Goal: Complete application form

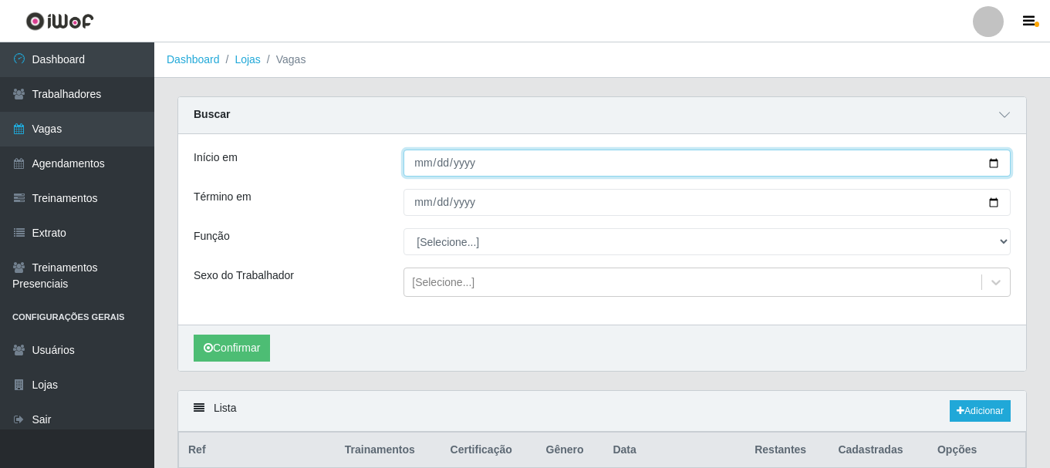
click at [993, 164] on input "[DATE]" at bounding box center [706, 163] width 607 height 27
type input "[DATE]"
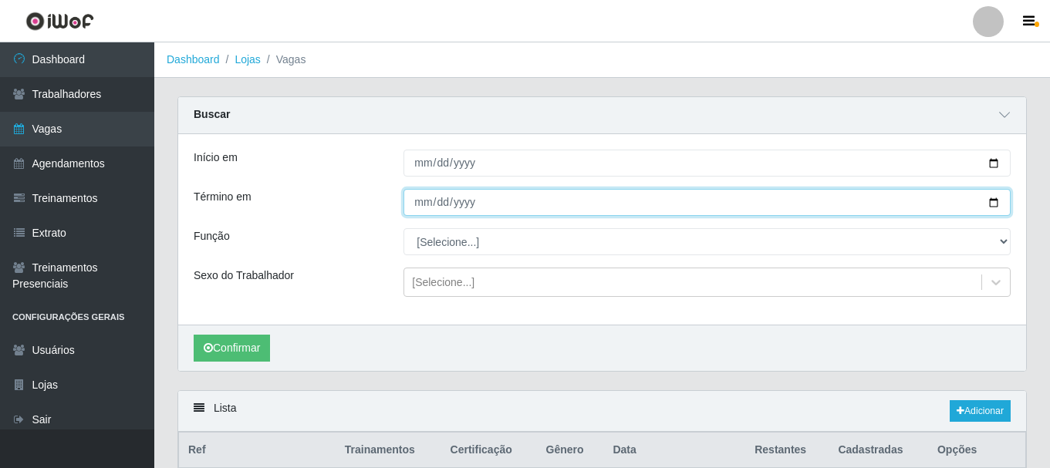
click at [994, 201] on input "[DATE]" at bounding box center [706, 202] width 607 height 27
type input "[DATE]"
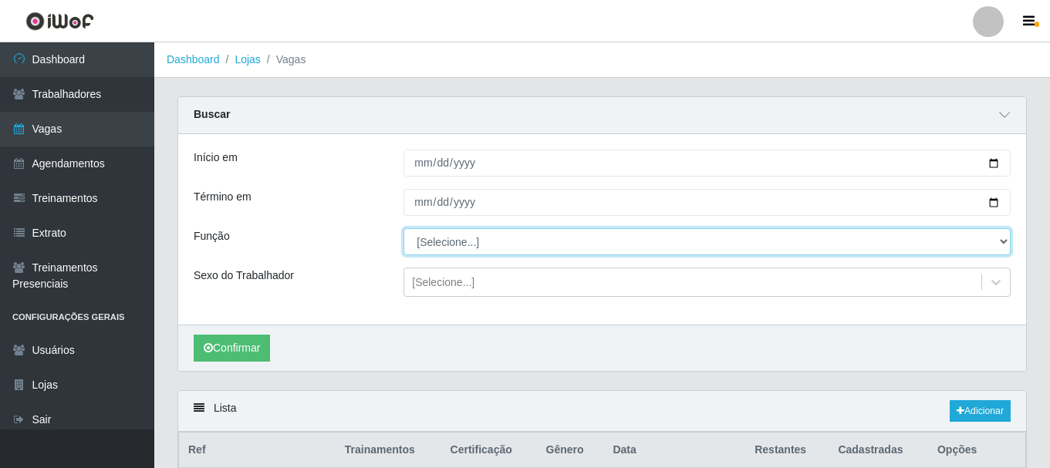
click at [569, 236] on select "[Selecione...] ASG ASG + ASG ++ Auxiliar de Depósito Auxiliar de Depósito + Aux…" at bounding box center [706, 241] width 607 height 27
select select "1"
click at [403, 229] on select "[Selecione...] ASG ASG + ASG ++ Auxiliar de Depósito Auxiliar de Depósito + Aux…" at bounding box center [706, 241] width 607 height 27
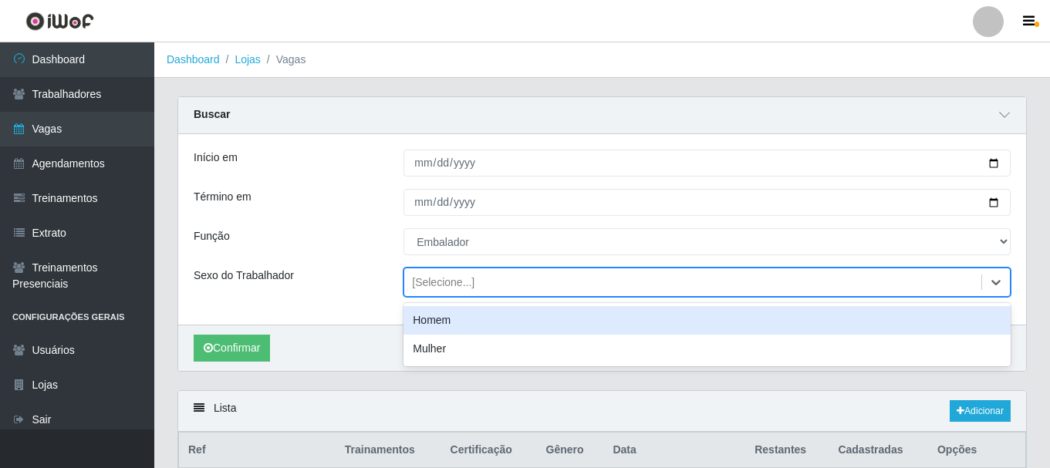
click at [471, 275] on div "[Selecione...]" at bounding box center [692, 282] width 577 height 25
click at [459, 318] on div "Homem" at bounding box center [706, 320] width 607 height 29
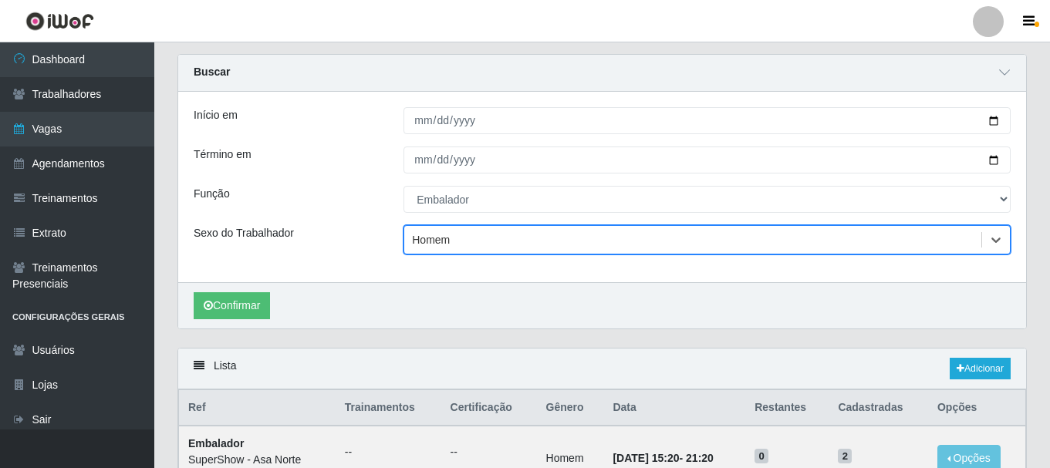
scroll to position [77, 0]
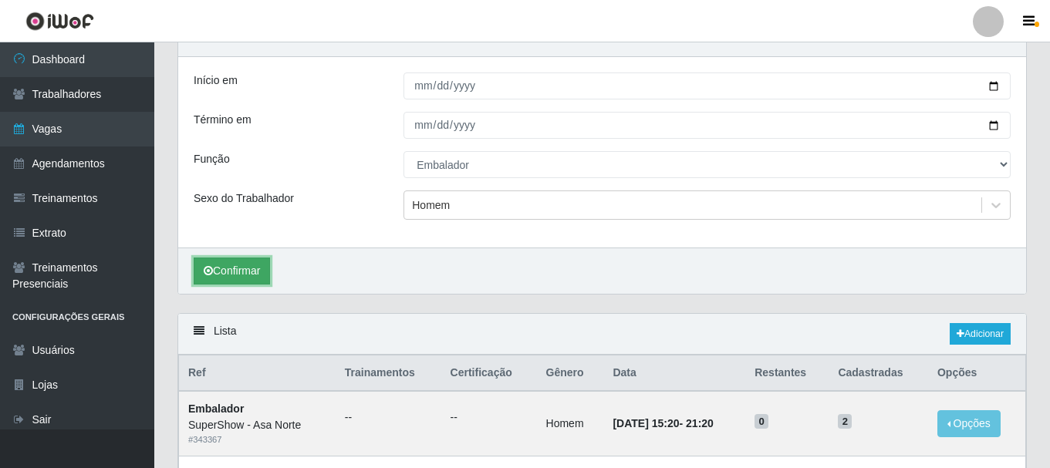
click at [255, 268] on button "Confirmar" at bounding box center [232, 271] width 76 height 27
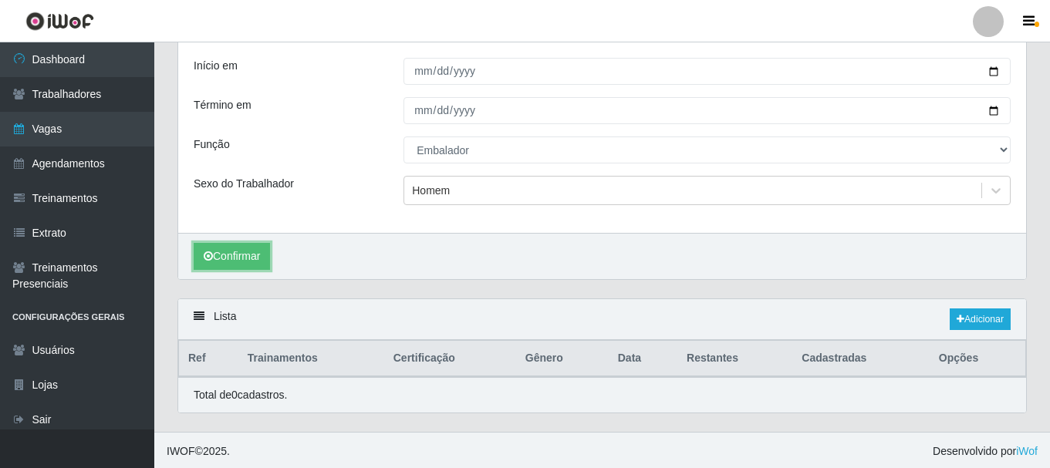
scroll to position [95, 0]
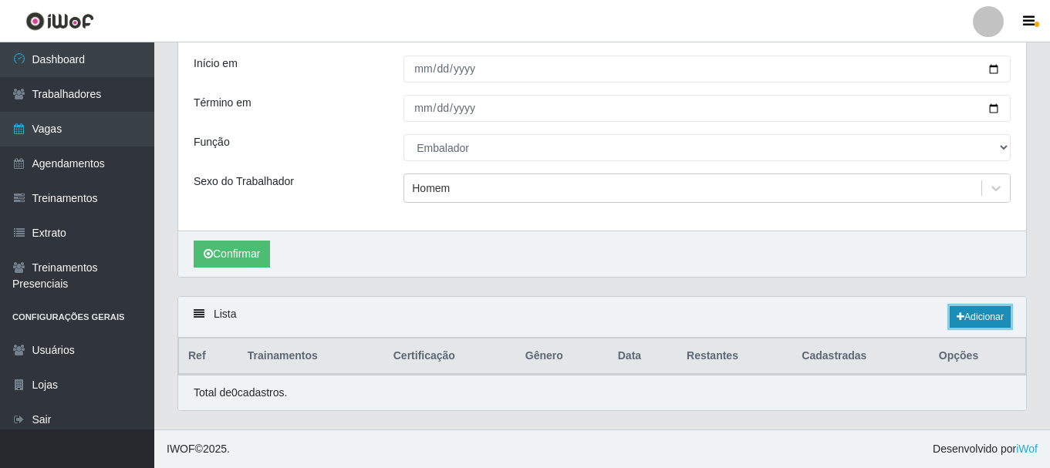
click at [978, 322] on link "Adicionar" at bounding box center [980, 317] width 61 height 22
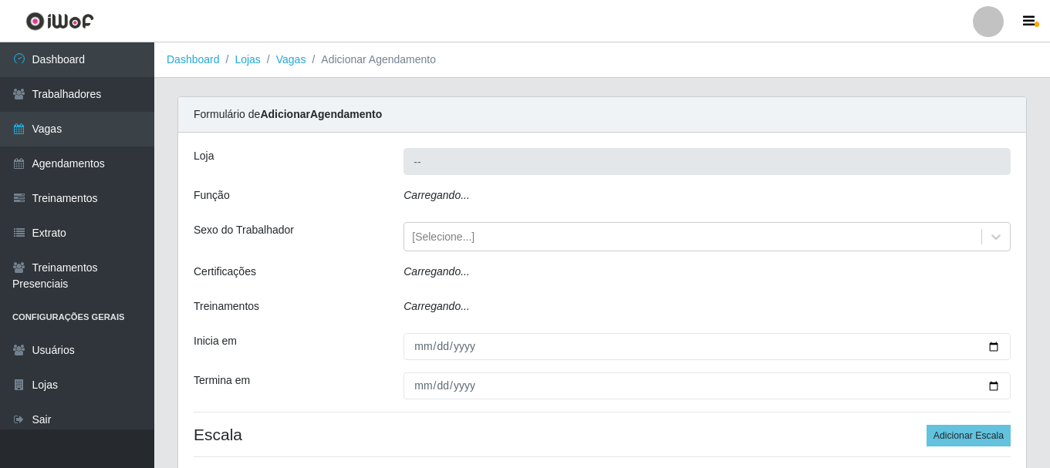
type input "SuperShow - Asa Norte"
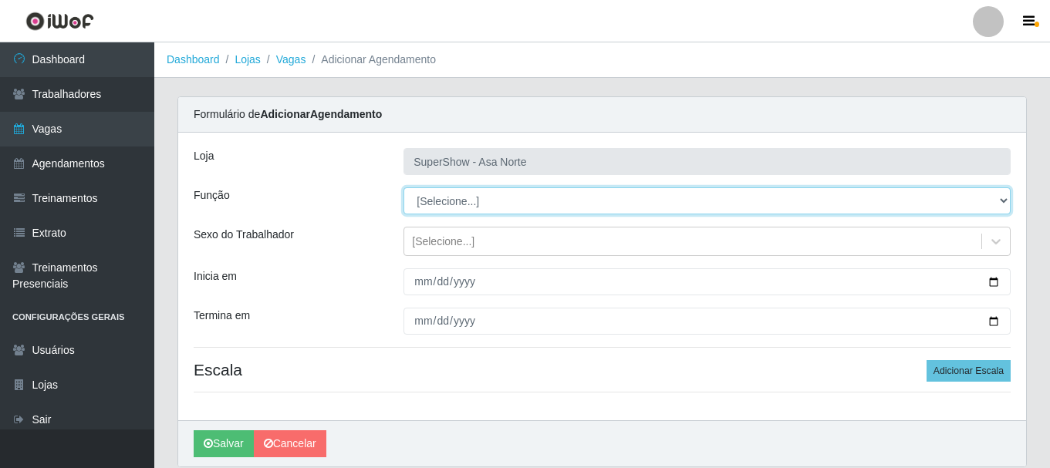
click at [461, 202] on select "[Selecione...] ASG ASG + ASG ++ Auxiliar de Depósito Auxiliar de Depósito + Aux…" at bounding box center [706, 200] width 607 height 27
select select "1"
click at [403, 187] on select "[Selecione...] ASG ASG + ASG ++ Auxiliar de Depósito Auxiliar de Depósito + Aux…" at bounding box center [706, 200] width 607 height 27
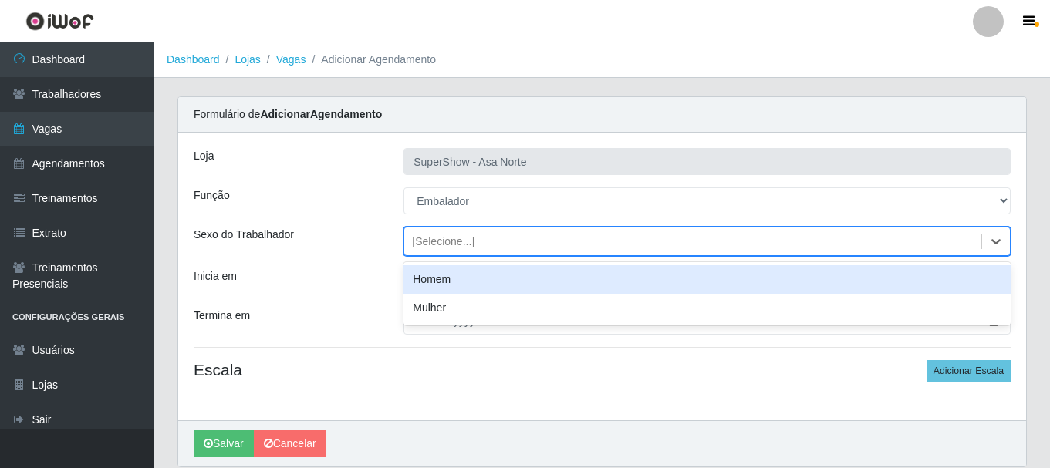
click at [449, 248] on div "[Selecione...]" at bounding box center [443, 242] width 62 height 16
click at [451, 278] on div "Homem" at bounding box center [706, 279] width 607 height 29
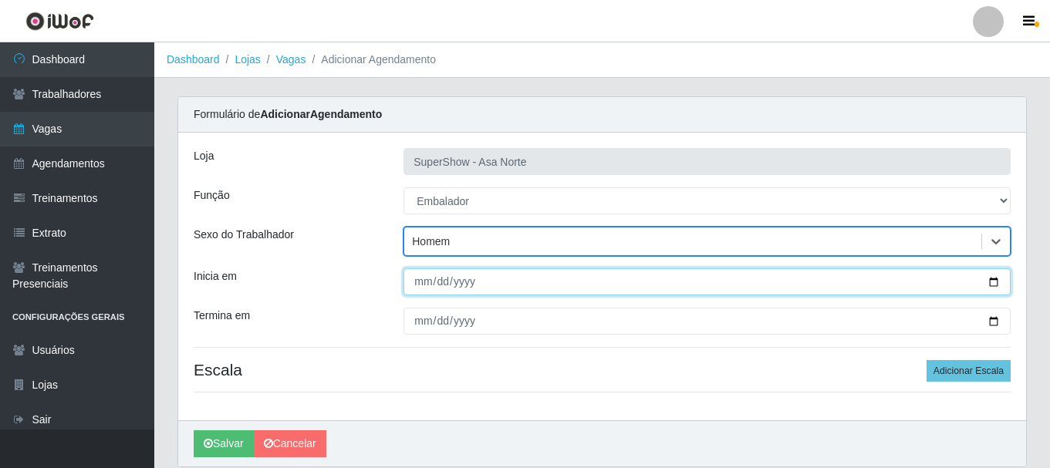
click at [424, 279] on input "Inicia em" at bounding box center [706, 281] width 607 height 27
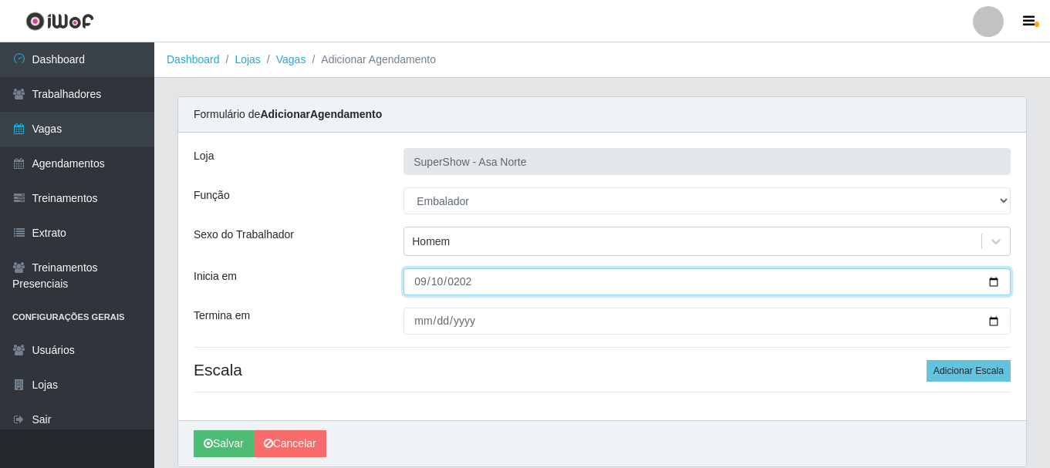
type input "[DATE]"
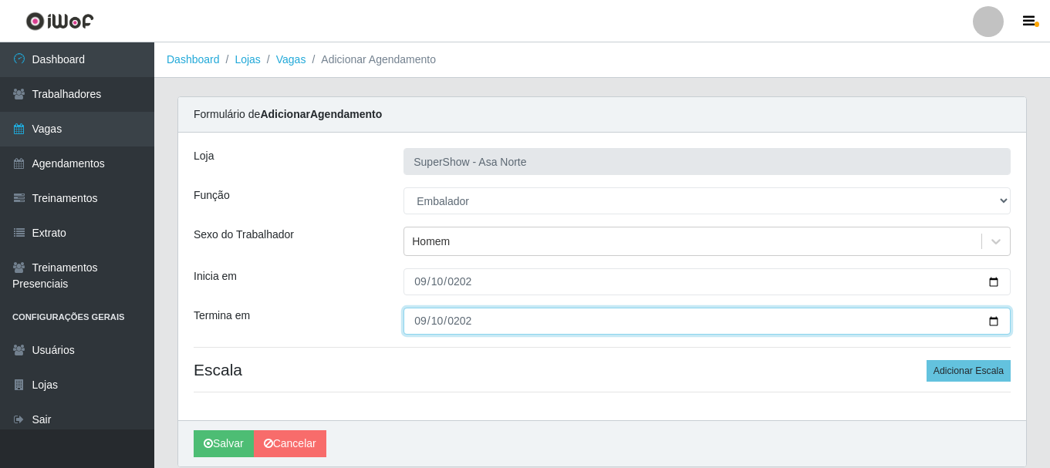
type input "[DATE]"
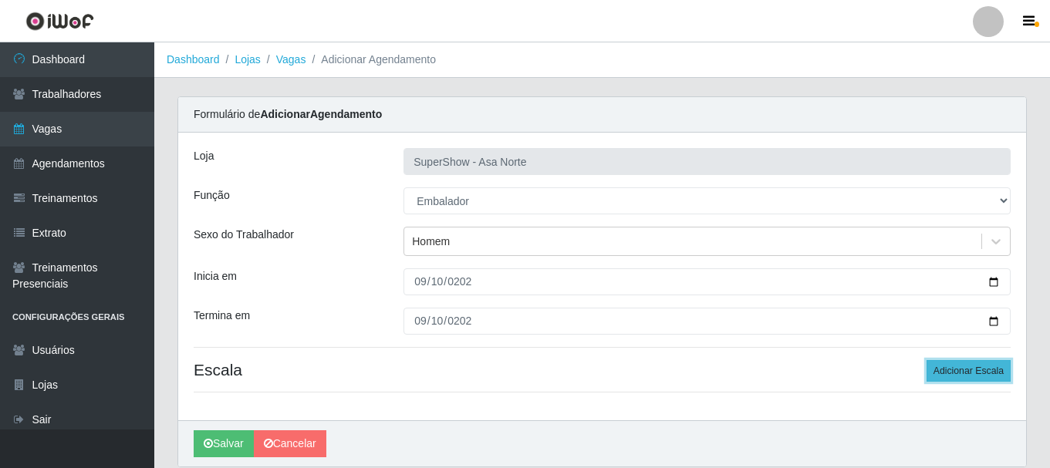
click at [975, 373] on button "Adicionar Escala" at bounding box center [968, 371] width 84 height 22
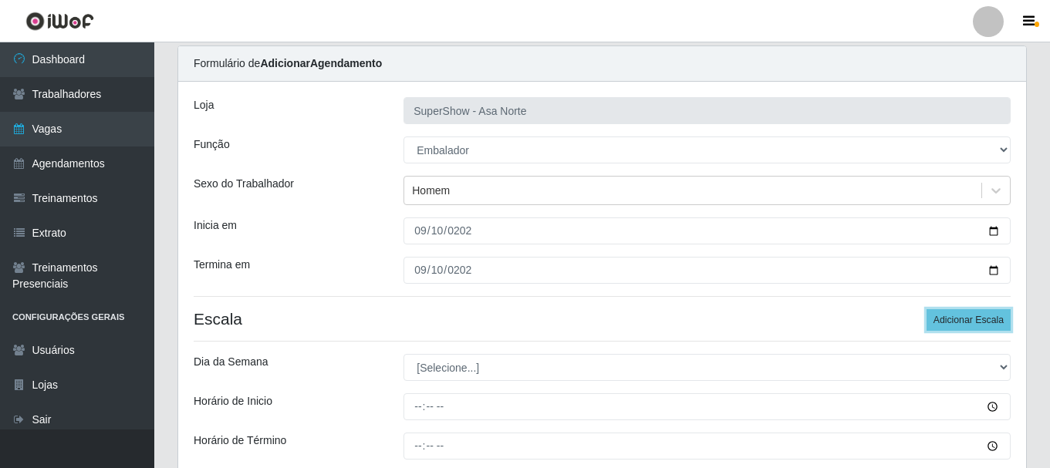
scroll to position [77, 0]
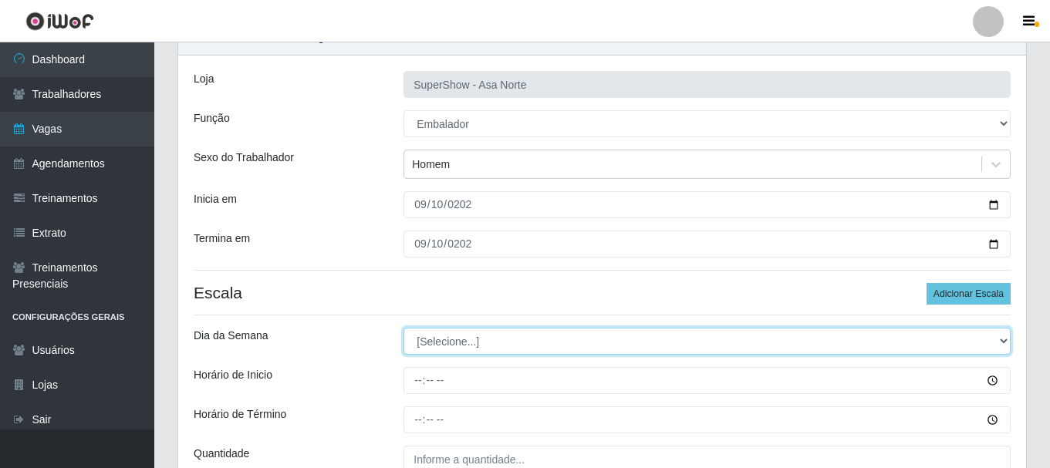
click at [502, 343] on select "[Selecione...] Segunda Terça Quarta Quinta Sexta Sábado Domingo" at bounding box center [706, 341] width 607 height 27
select select "3"
click at [403, 328] on select "[Selecione...] Segunda Terça Quarta Quinta Sexta Sábado Domingo" at bounding box center [706, 341] width 607 height 27
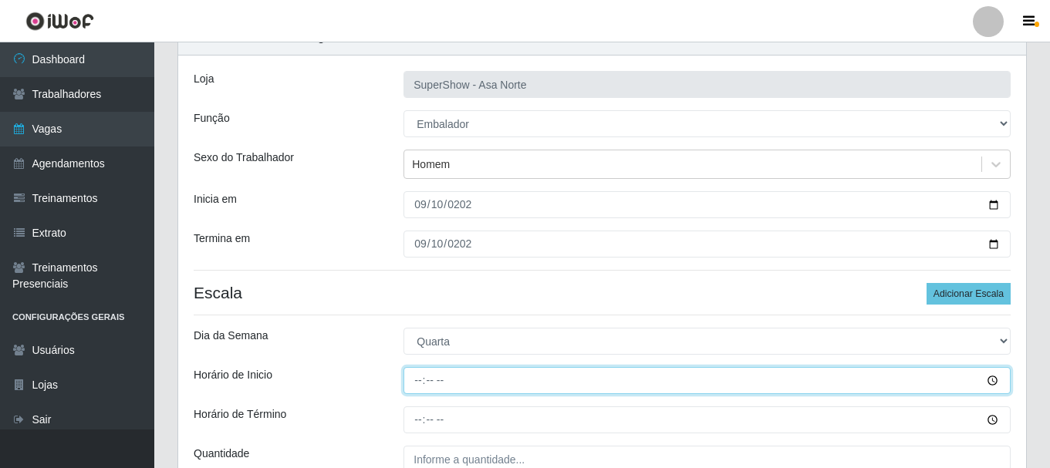
click at [420, 385] on input "Horário de Inicio" at bounding box center [706, 380] width 607 height 27
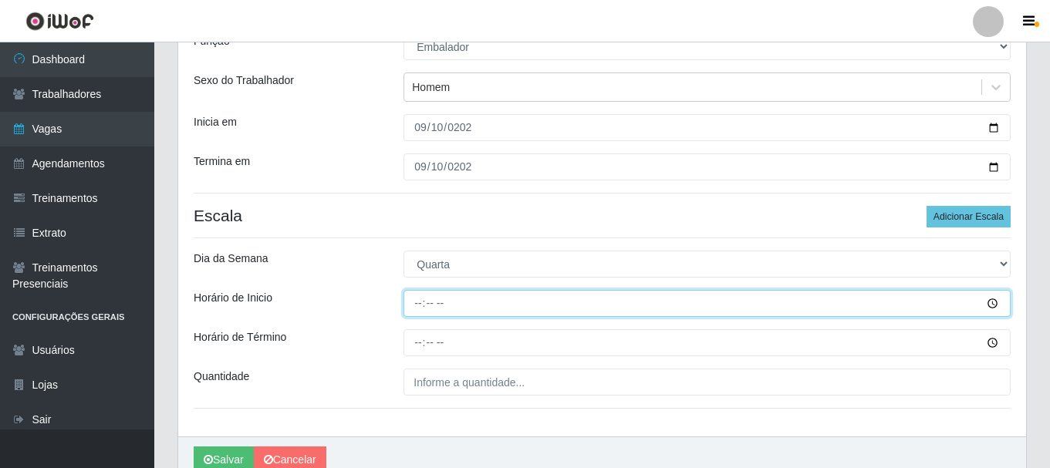
type input "08:00"
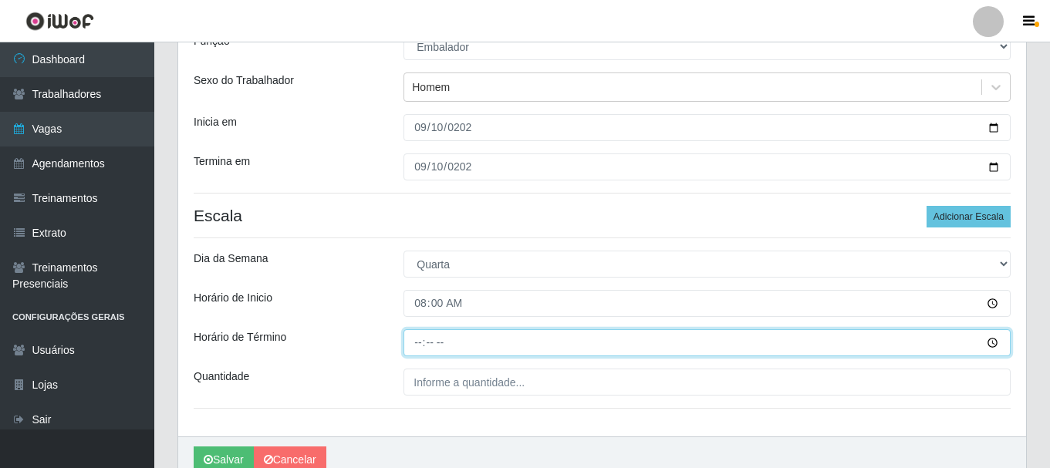
type input "14:00"
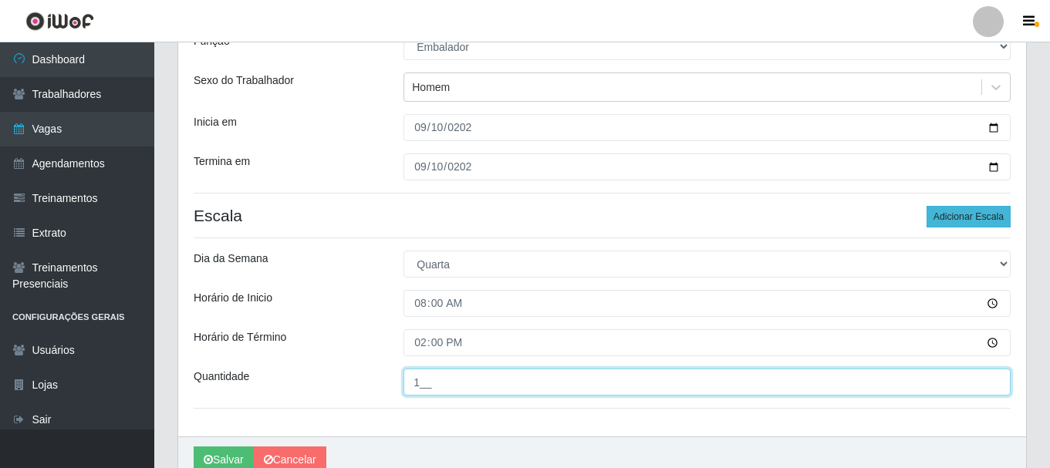
type input "1__"
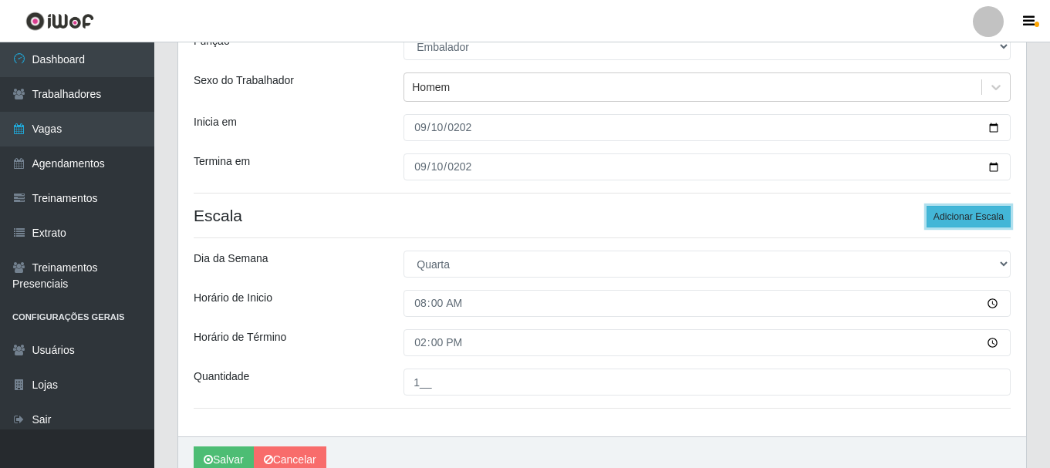
click at [987, 218] on button "Adicionar Escala" at bounding box center [968, 217] width 84 height 22
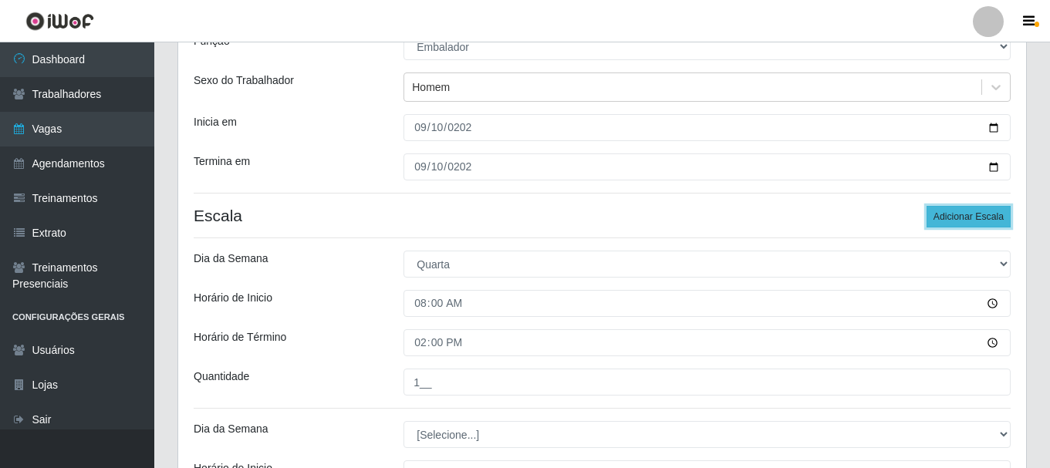
click at [987, 218] on button "Adicionar Escala" at bounding box center [968, 217] width 84 height 22
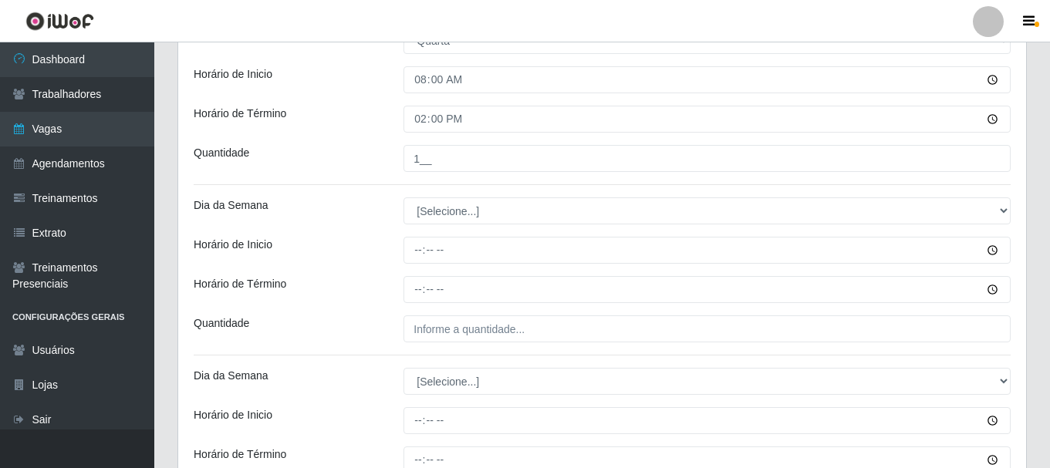
scroll to position [386, 0]
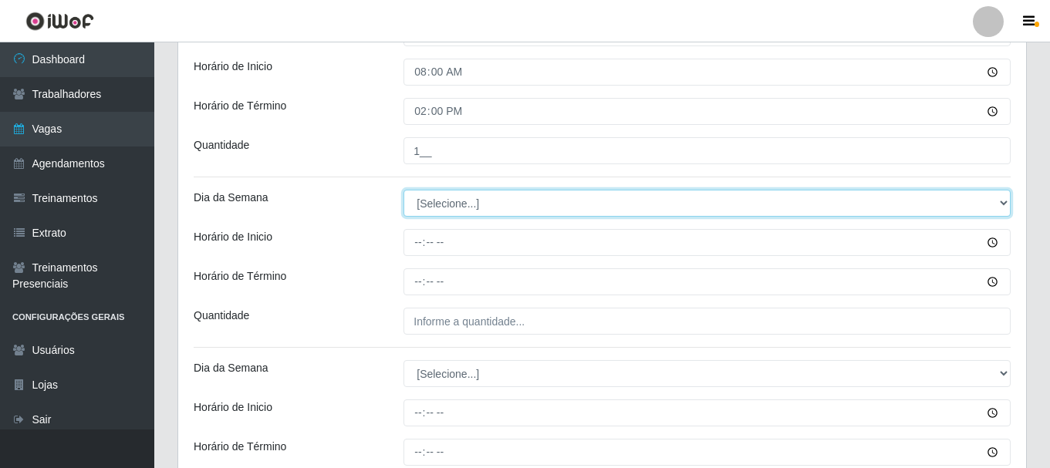
click at [460, 200] on select "[Selecione...] Segunda Terça Quarta Quinta Sexta Sábado Domingo" at bounding box center [706, 203] width 607 height 27
select select "3"
click at [403, 190] on select "[Selecione...] Segunda Terça Quarta Quinta Sexta Sábado Domingo" at bounding box center [706, 203] width 607 height 27
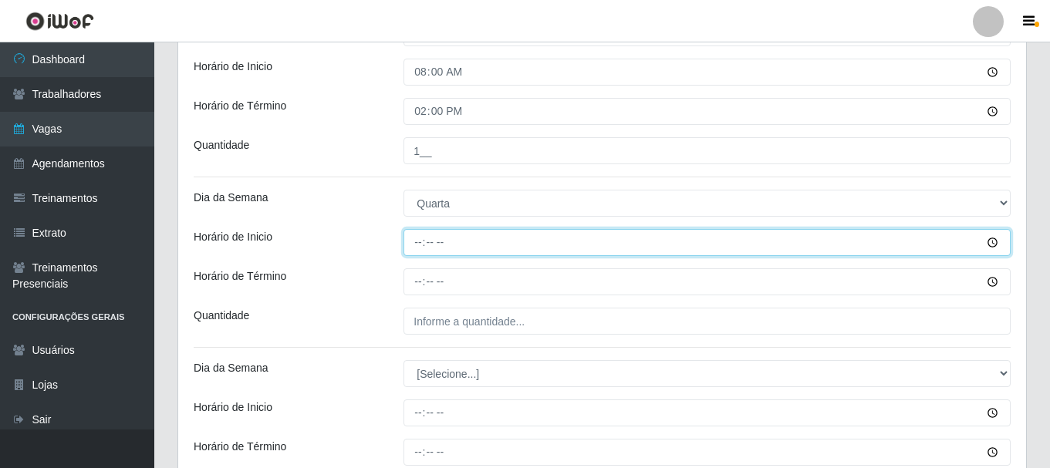
click at [416, 241] on input "Horário de Inicio" at bounding box center [706, 242] width 607 height 27
type input "09:00"
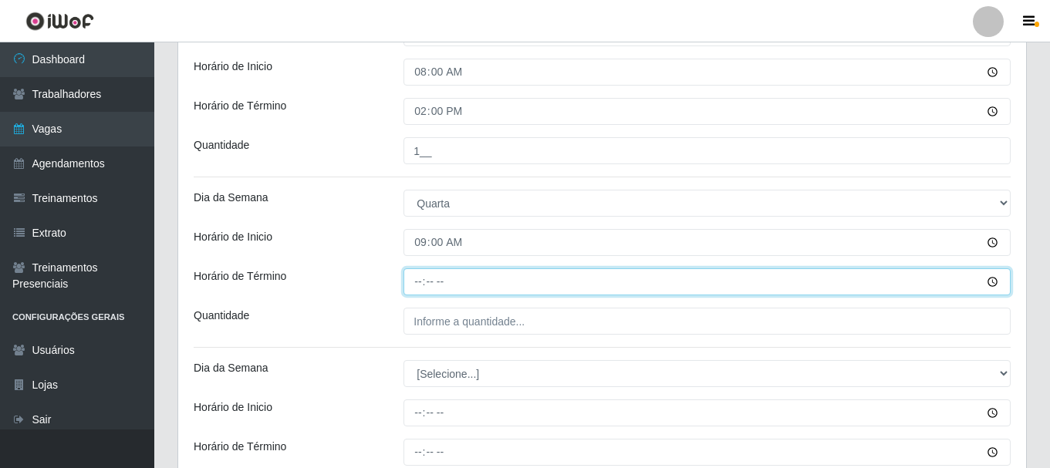
type input "15:00"
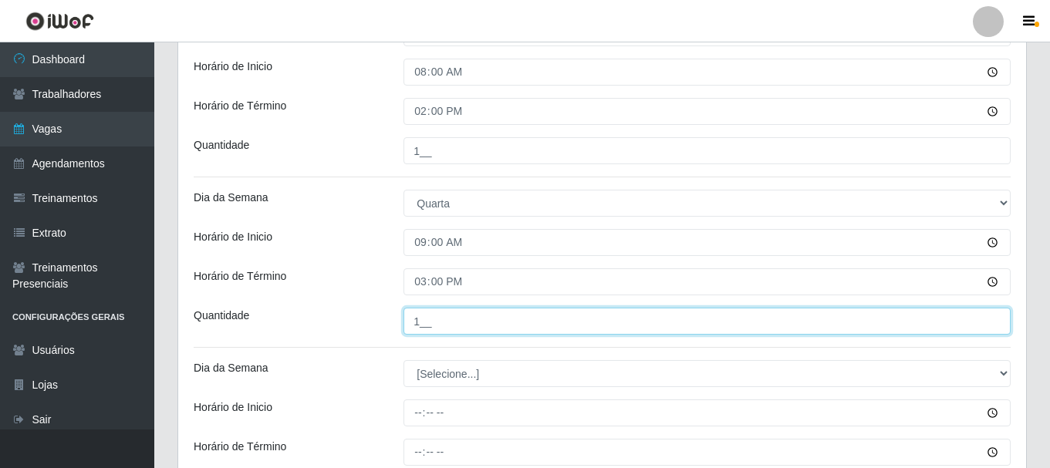
type input "1__"
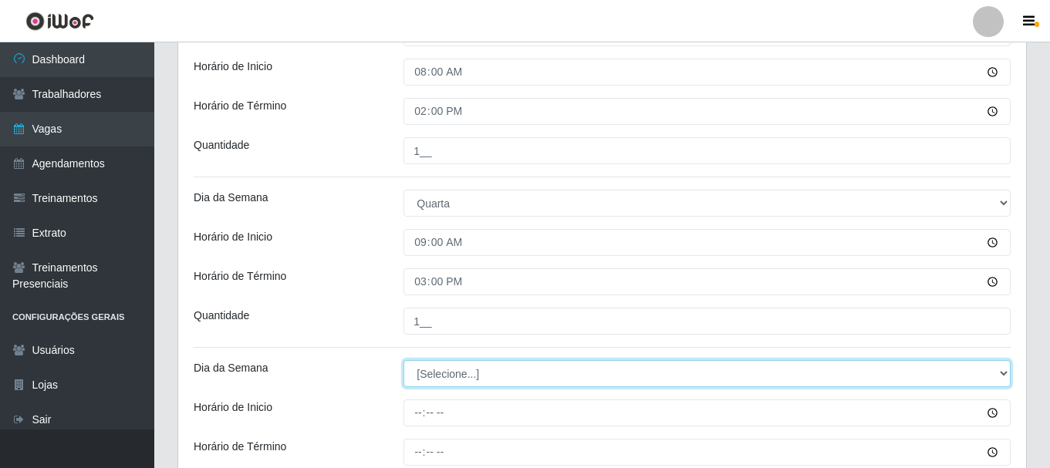
click at [463, 373] on select "[Selecione...] Segunda Terça Quarta Quinta Sexta Sábado Domingo" at bounding box center [706, 373] width 607 height 27
select select "3"
click at [403, 360] on select "[Selecione...] Segunda Terça Quarta Quinta Sexta Sábado Domingo" at bounding box center [706, 373] width 607 height 27
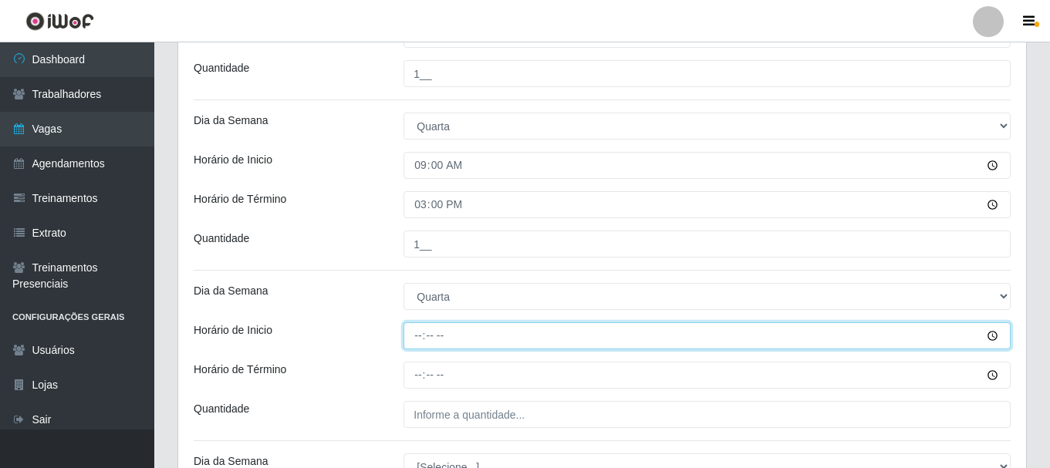
click at [418, 339] on input "Horário de Inicio" at bounding box center [706, 335] width 607 height 27
type input "10:00"
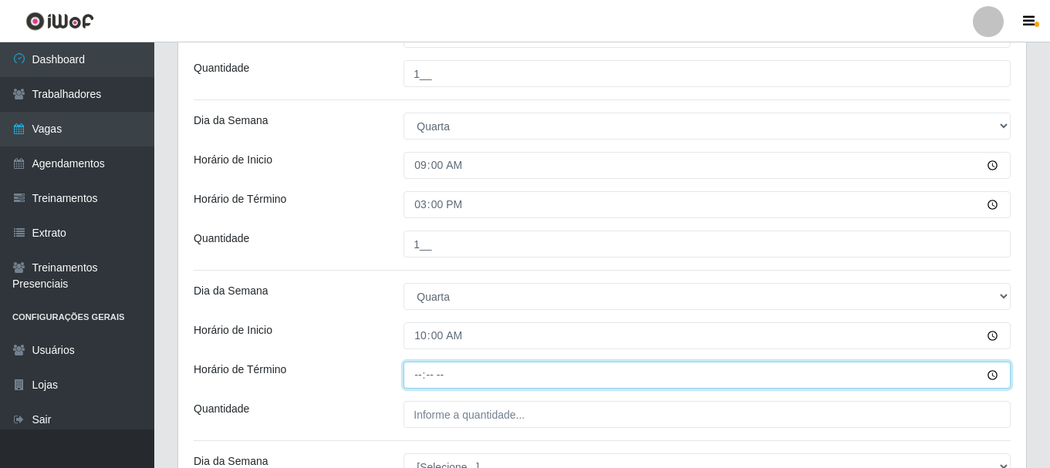
type input "16:00"
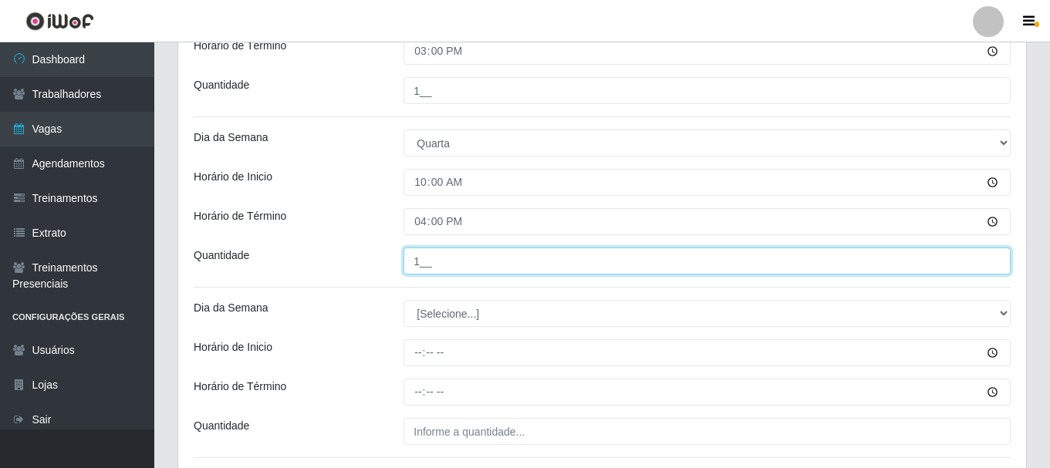
scroll to position [617, 0]
type input "1__"
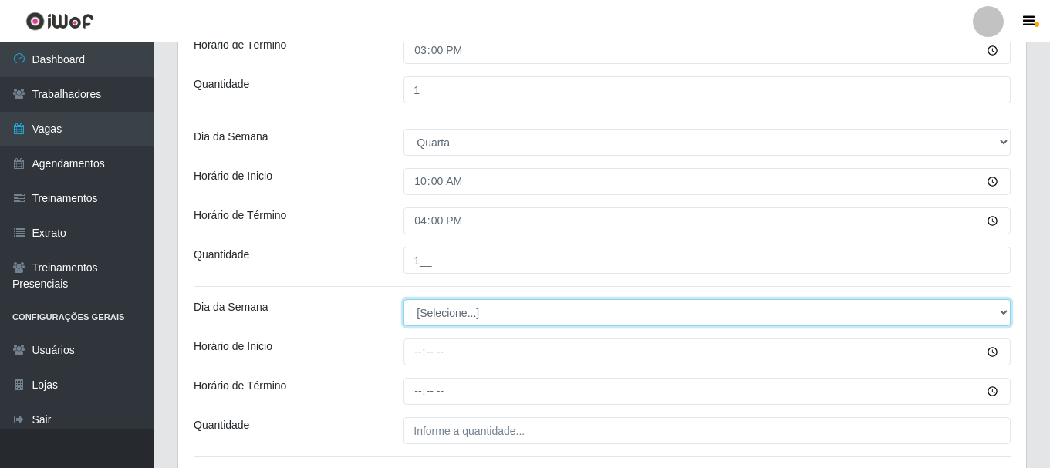
click at [484, 312] on select "[Selecione...] Segunda Terça Quarta Quinta Sexta Sábado Domingo" at bounding box center [706, 312] width 607 height 27
select select "3"
click at [403, 299] on select "[Selecione...] Segunda Terça Quarta Quinta Sexta Sábado Domingo" at bounding box center [706, 312] width 607 height 27
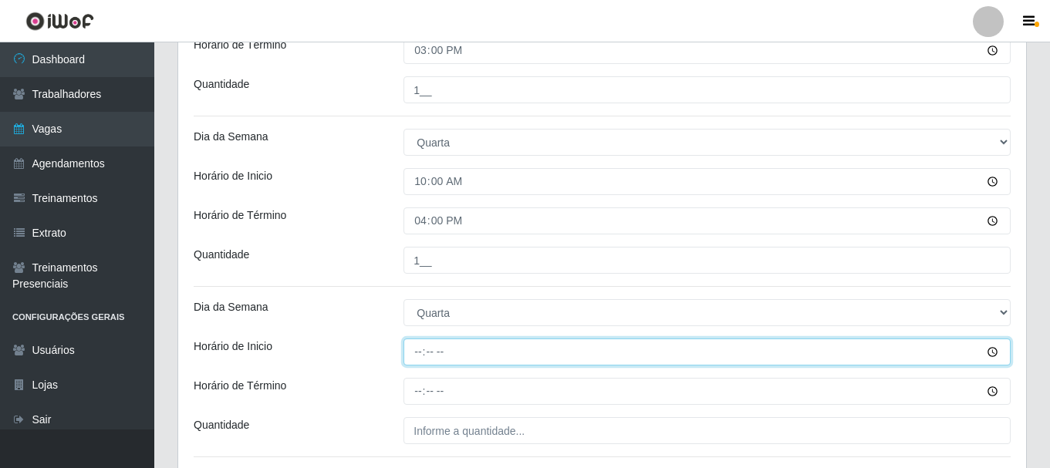
click at [418, 354] on input "Horário de Inicio" at bounding box center [706, 352] width 607 height 27
type input "15:20"
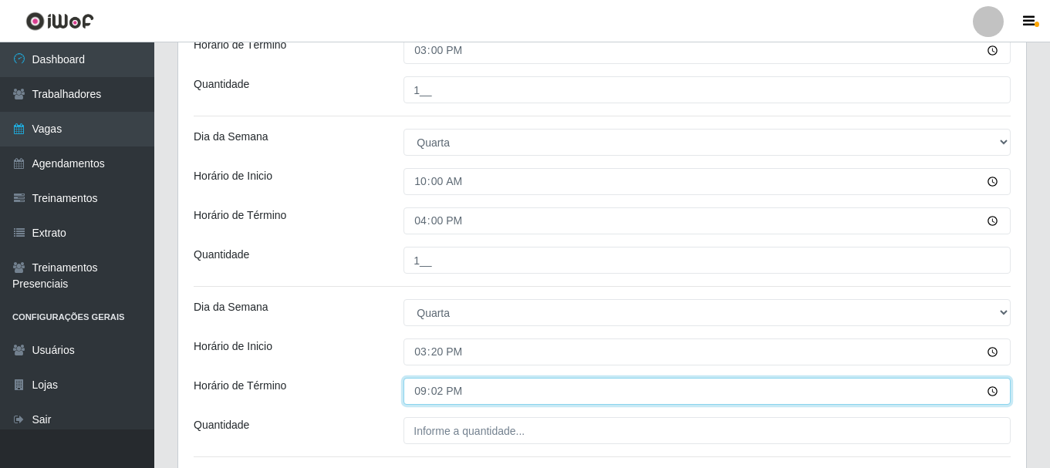
type input "21:20"
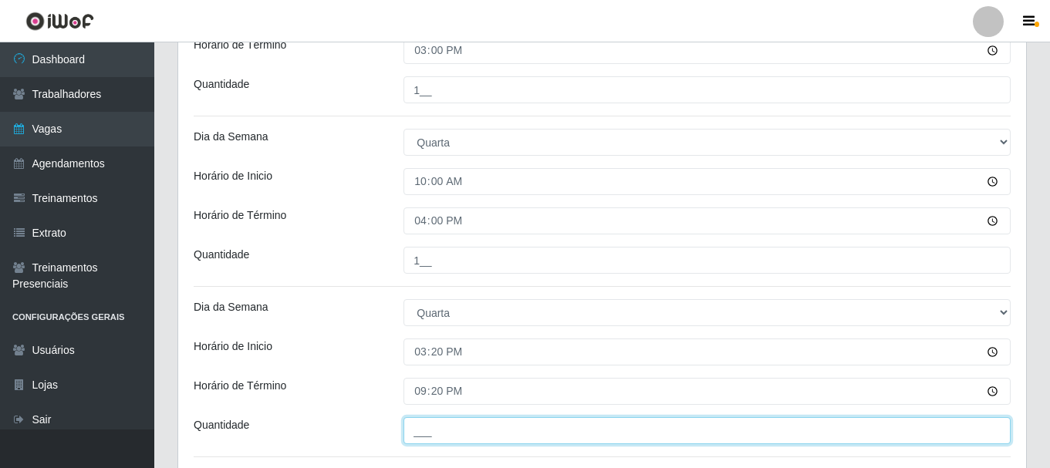
click at [437, 430] on input "___" at bounding box center [706, 430] width 607 height 27
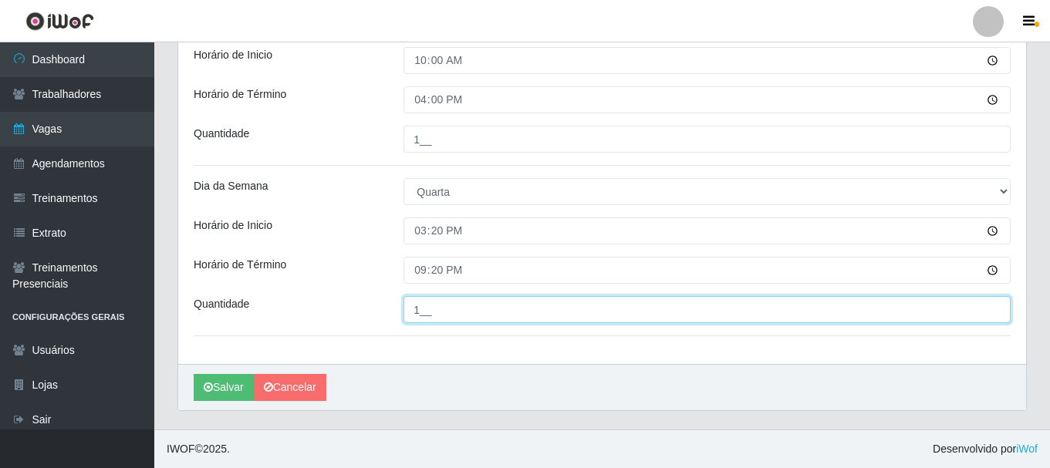
scroll to position [661, 0]
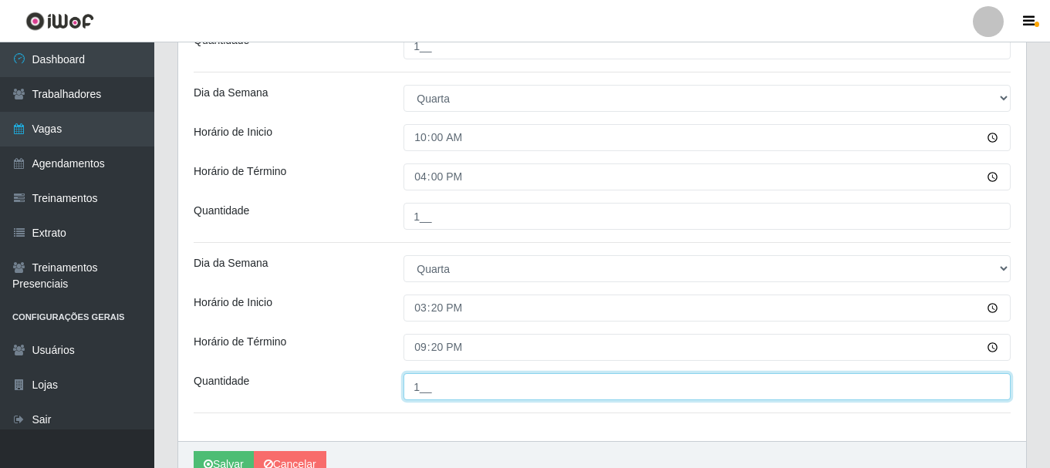
type input "1__"
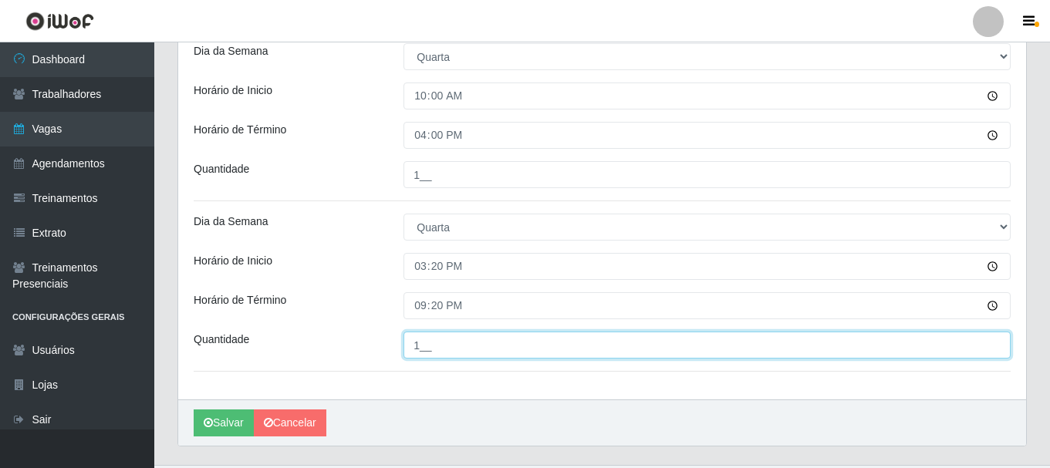
scroll to position [738, 0]
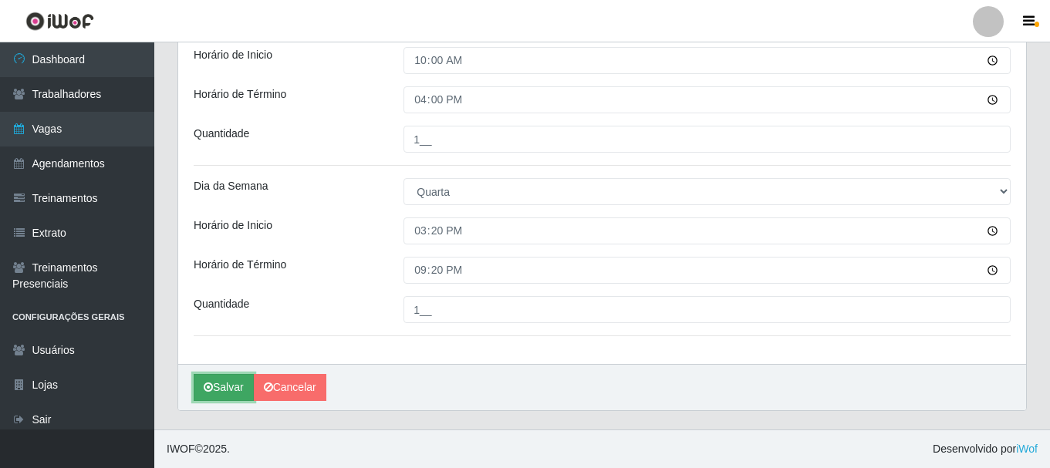
click at [224, 382] on button "Salvar" at bounding box center [224, 387] width 60 height 27
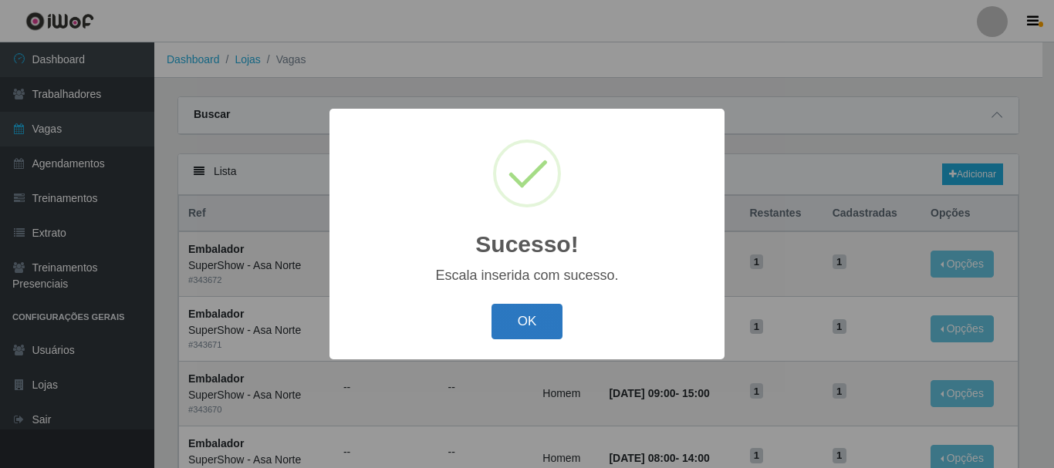
click at [543, 322] on button "OK" at bounding box center [527, 322] width 72 height 36
